Goal: Find specific page/section: Find specific page/section

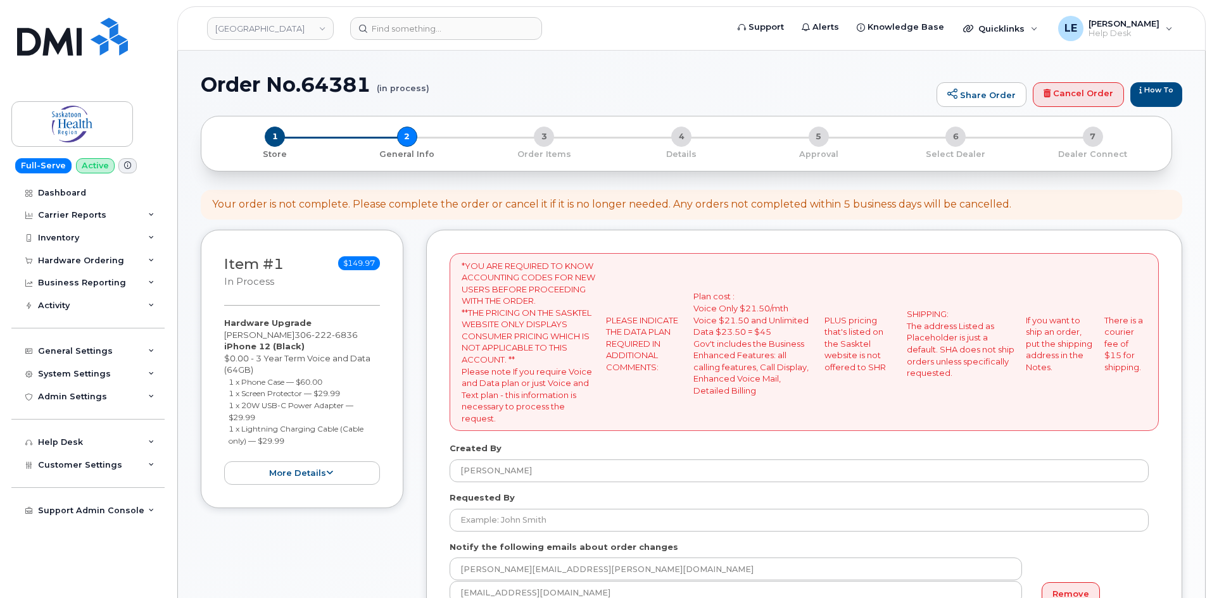
select select
click at [66, 109] on img at bounding box center [72, 124] width 98 height 37
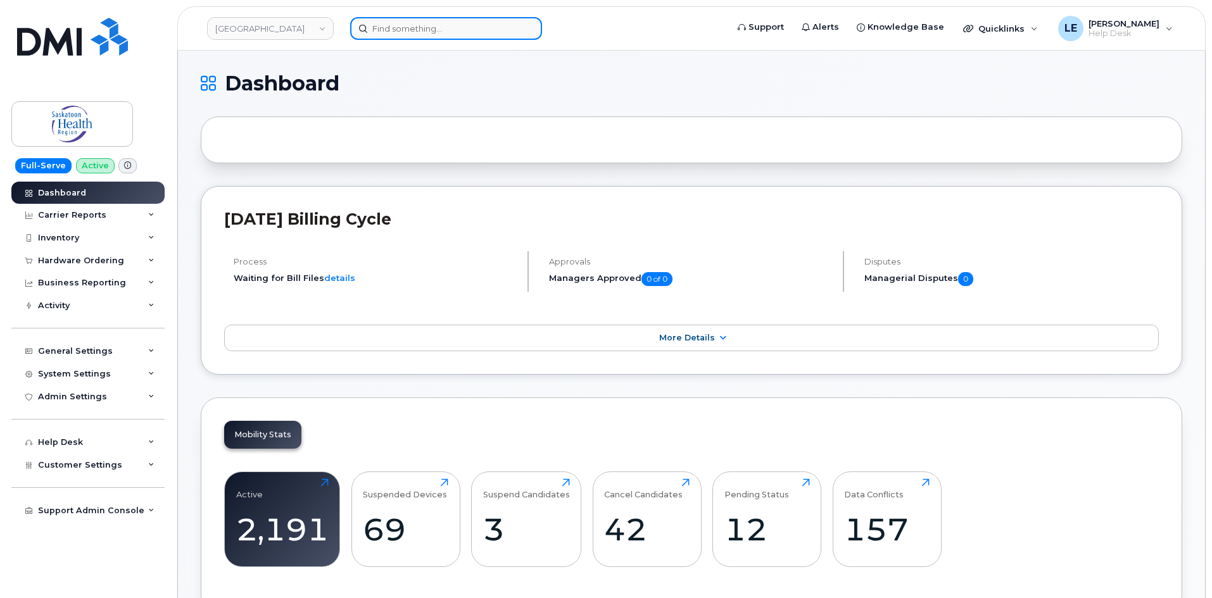
click at [418, 34] on input at bounding box center [446, 28] width 192 height 23
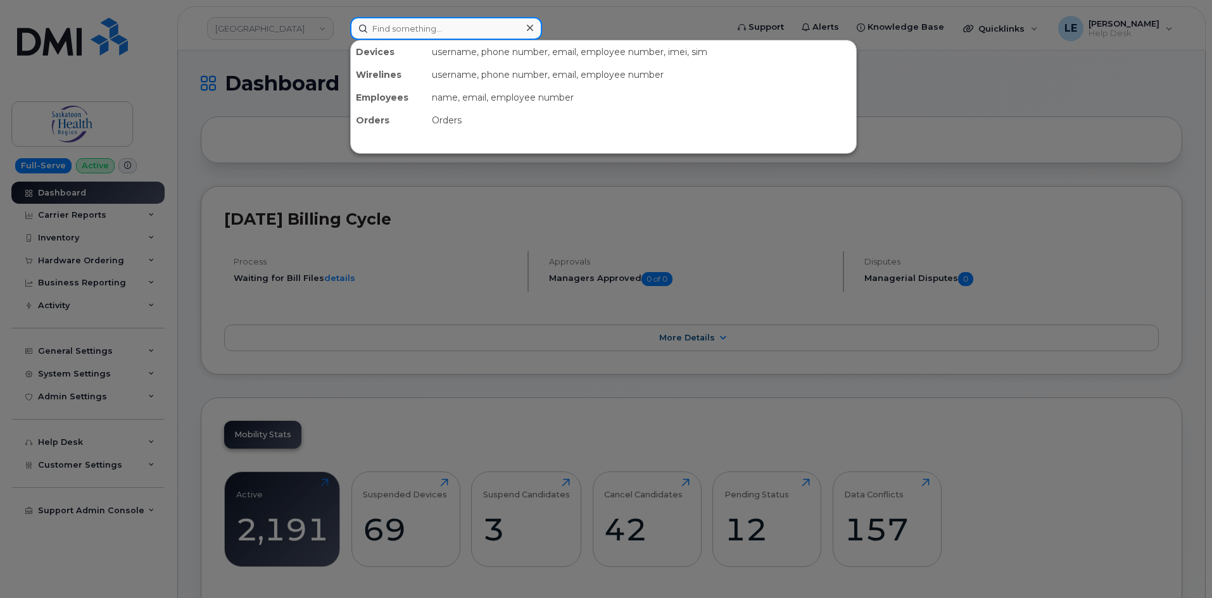
paste input "[PERSON_NAME].[PERSON_NAME]"
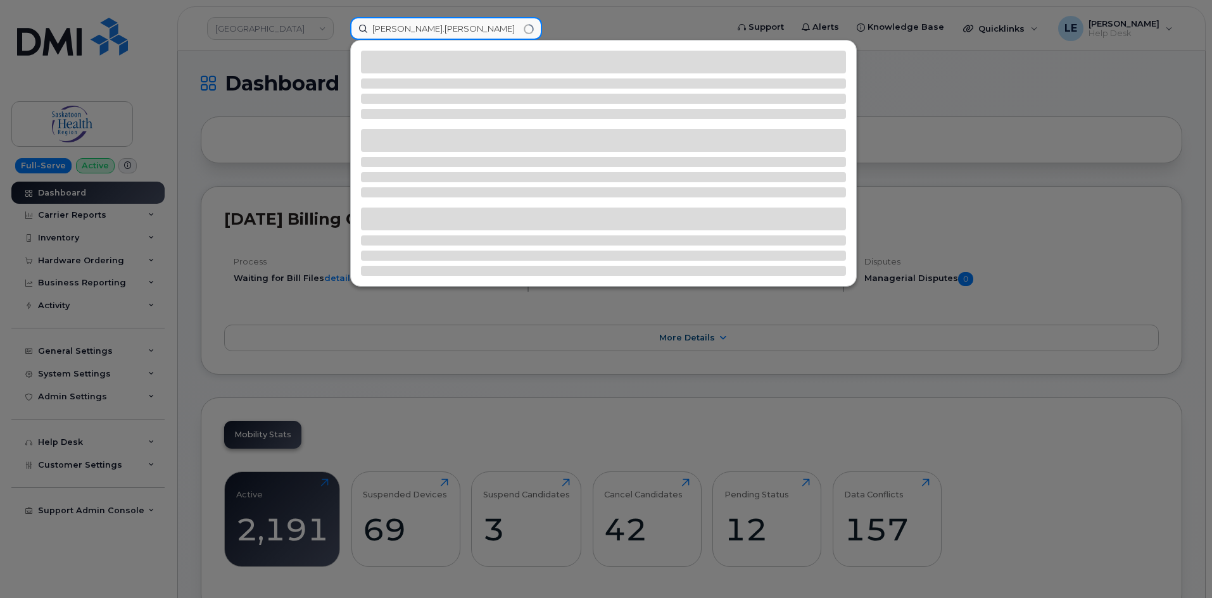
click at [404, 29] on input "[PERSON_NAME].[PERSON_NAME]" at bounding box center [446, 28] width 192 height 23
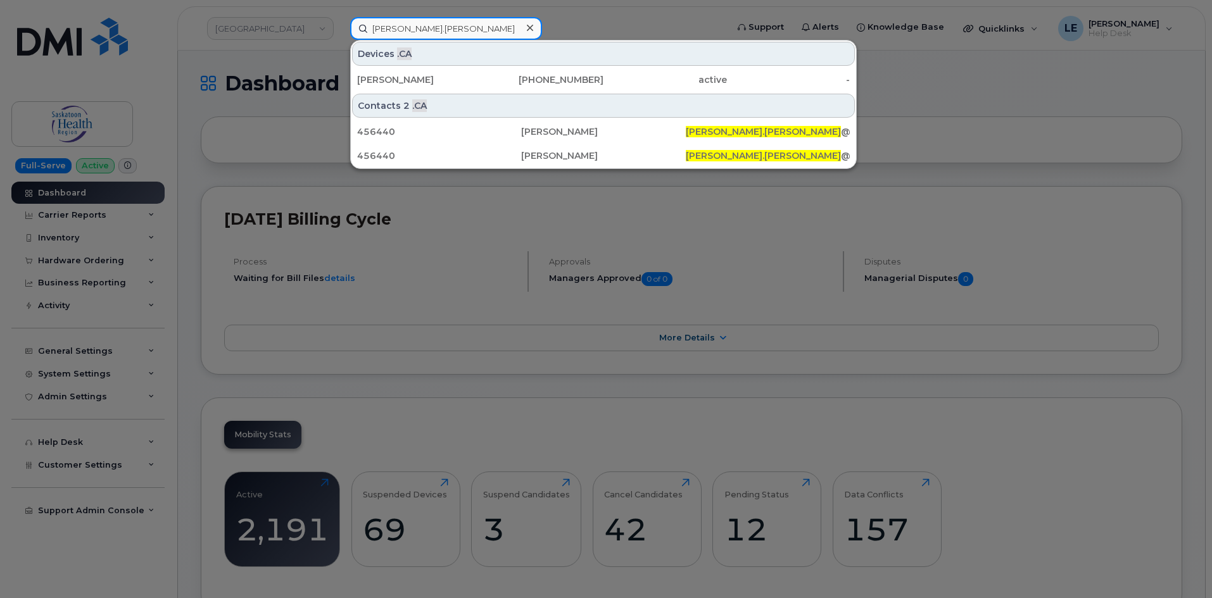
type input "Angela.Covert"
click at [453, 67] on div "ANGELA COVERT 303-358-8267 active -" at bounding box center [603, 79] width 505 height 25
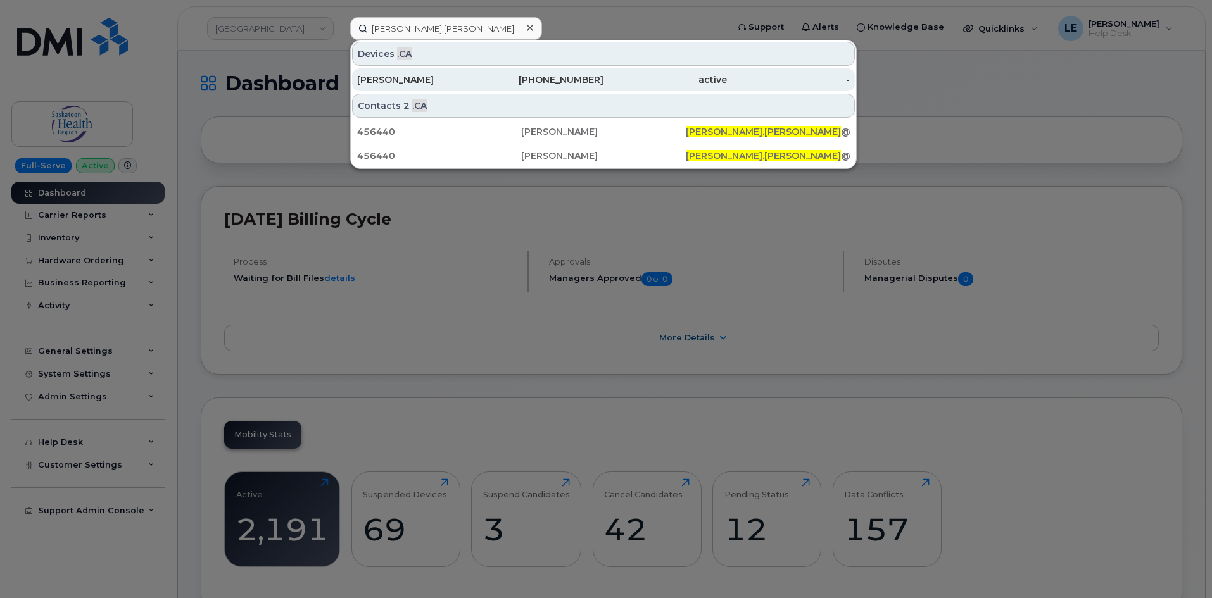
click at [453, 73] on div "ANGELA COVERT" at bounding box center [418, 79] width 123 height 23
click at [464, 82] on div "ANGELA COVERT" at bounding box center [418, 79] width 123 height 13
